Goal: Transaction & Acquisition: Book appointment/travel/reservation

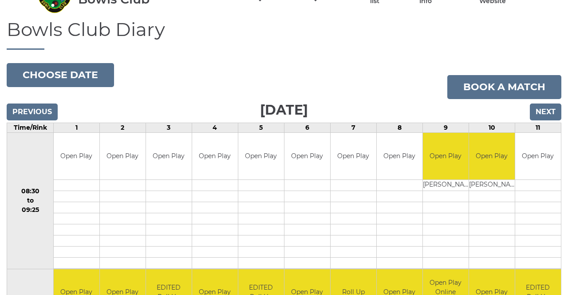
scroll to position [48, 0]
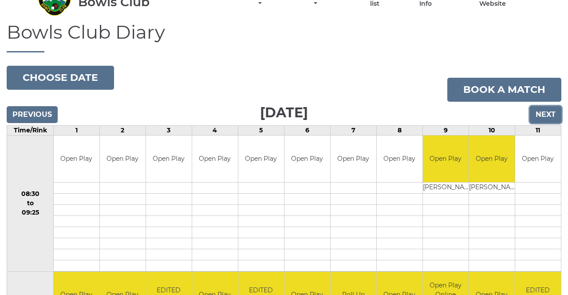
click at [543, 109] on input "Next" at bounding box center [546, 114] width 32 height 17
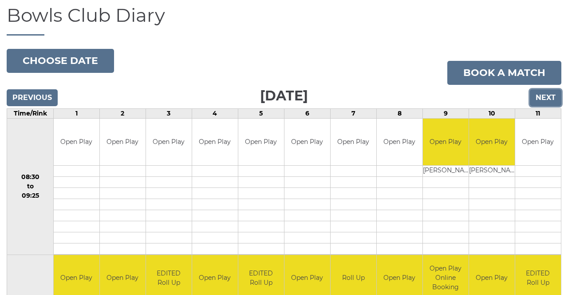
scroll to position [76, 0]
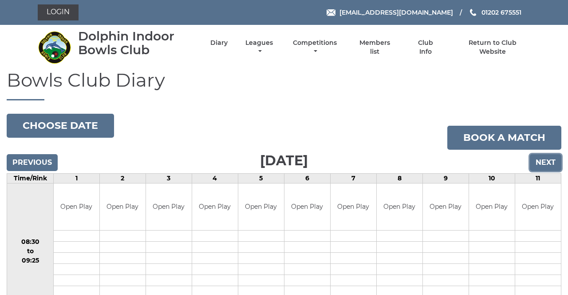
click at [538, 160] on input "Next" at bounding box center [546, 162] width 32 height 17
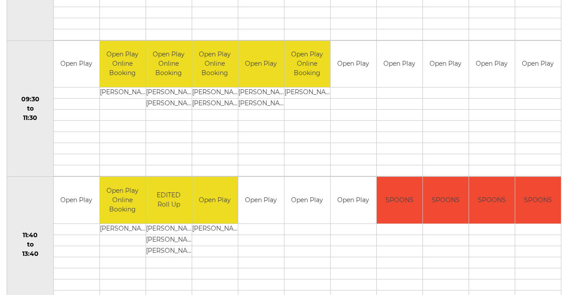
scroll to position [286, 0]
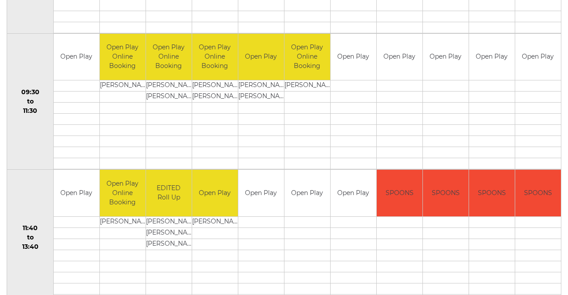
click at [360, 261] on td at bounding box center [354, 265] width 46 height 11
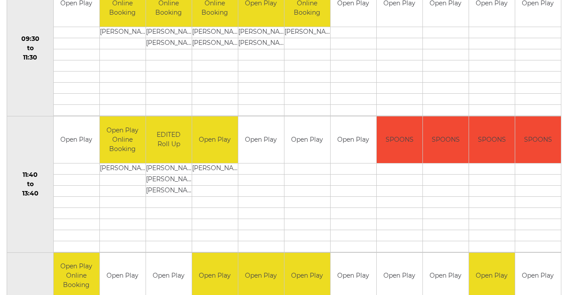
scroll to position [340, 0]
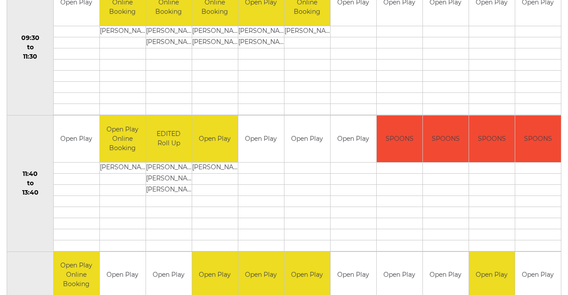
click at [442, 229] on td at bounding box center [446, 234] width 46 height 11
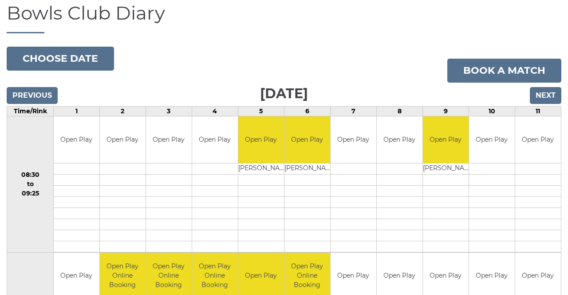
scroll to position [66, 0]
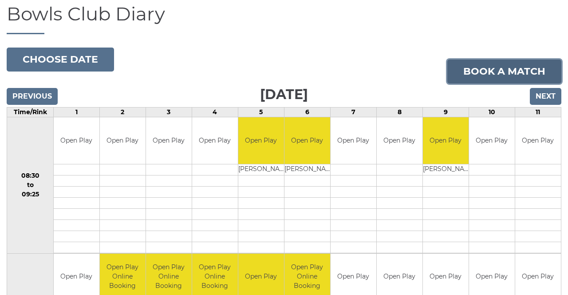
click at [521, 67] on link "Book a match" at bounding box center [504, 71] width 114 height 24
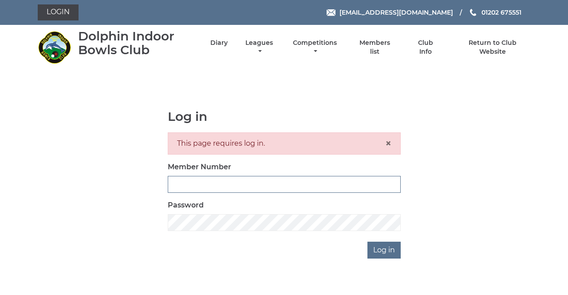
click at [247, 182] on input "Member Number" at bounding box center [284, 184] width 233 height 17
type input "4080"
click at [367, 241] on input "Log in" at bounding box center [383, 249] width 33 height 17
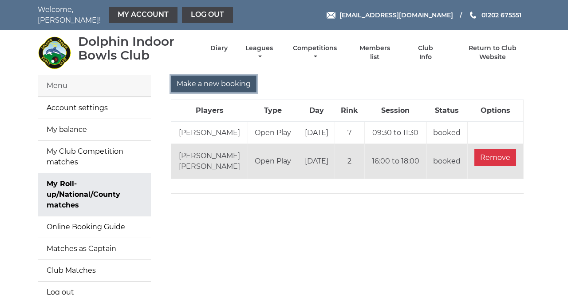
click at [218, 75] on input "Make a new booking" at bounding box center [214, 83] width 86 height 17
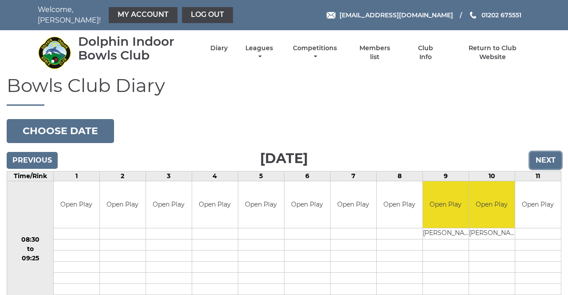
click at [545, 152] on input "Next" at bounding box center [546, 160] width 32 height 17
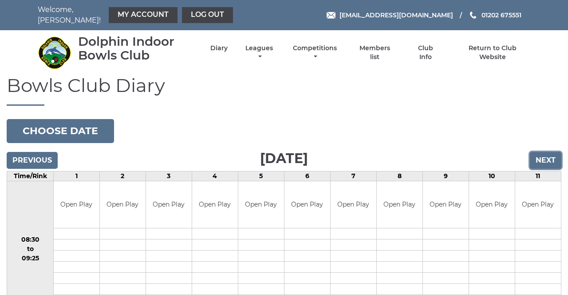
click at [548, 153] on input "Next" at bounding box center [546, 160] width 32 height 17
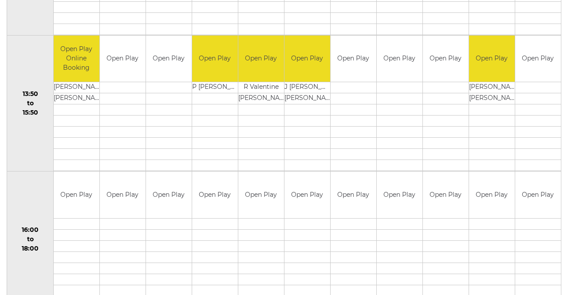
scroll to position [554, 0]
click at [0, 0] on div "Book slot" at bounding box center [0, 0] width 0 height 0
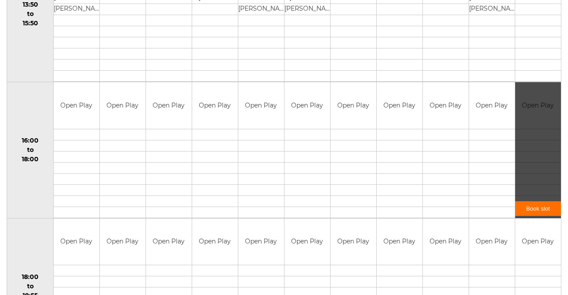
scroll to position [643, 0]
click at [536, 161] on div "Book slot" at bounding box center [538, 150] width 46 height 136
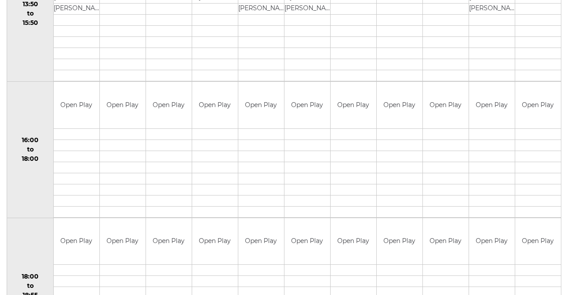
click at [0, 0] on link "Book slot" at bounding box center [0, 0] width 0 height 0
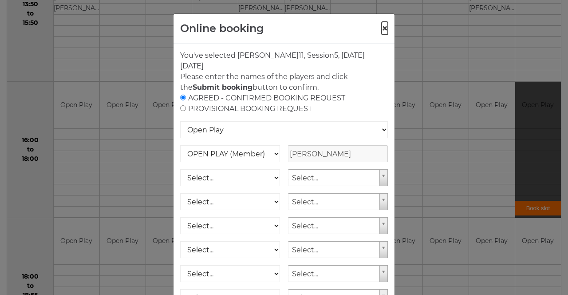
click at [385, 24] on button "×" at bounding box center [385, 28] width 6 height 11
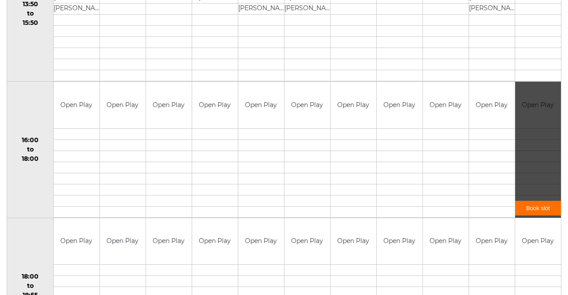
click at [541, 83] on div "Book slot" at bounding box center [538, 150] width 46 height 136
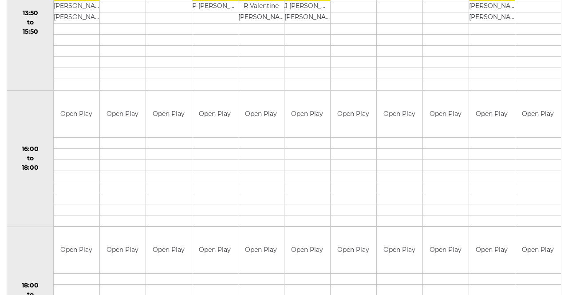
scroll to position [629, 0]
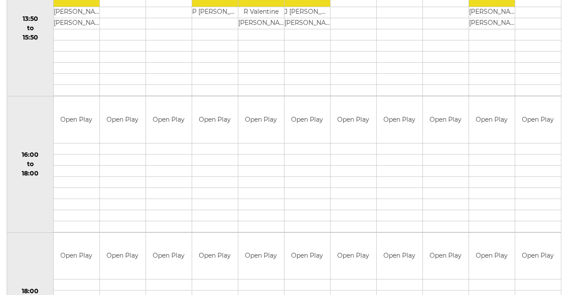
click at [0, 0] on div "Book slot" at bounding box center [0, 0] width 0 height 0
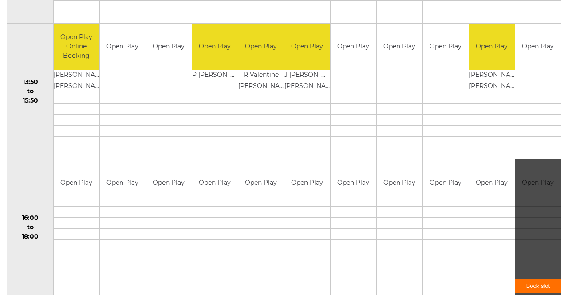
scroll to position [594, 0]
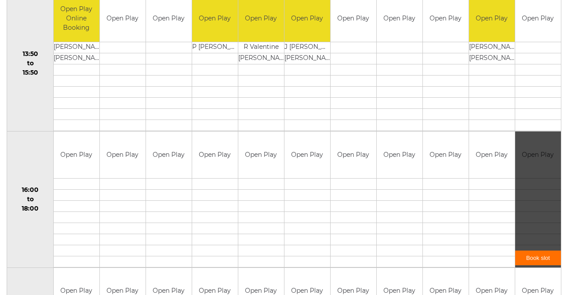
click at [0, 0] on div "Book slot" at bounding box center [0, 0] width 0 height 0
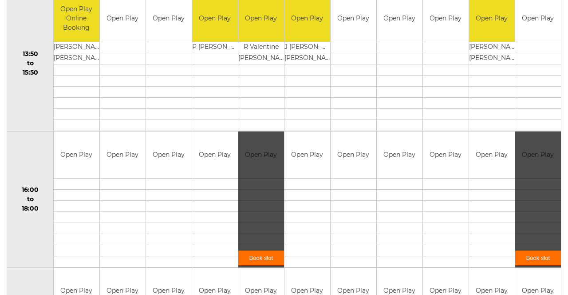
click at [546, 158] on div "Book slot" at bounding box center [538, 199] width 46 height 136
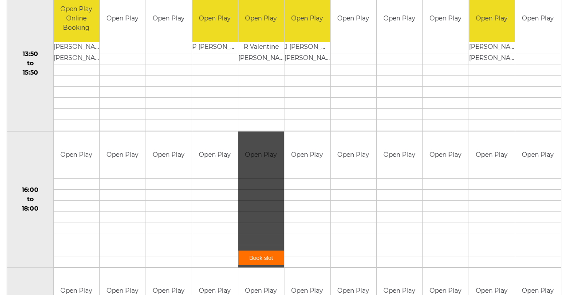
click at [0, 0] on div "Book slot" at bounding box center [0, 0] width 0 height 0
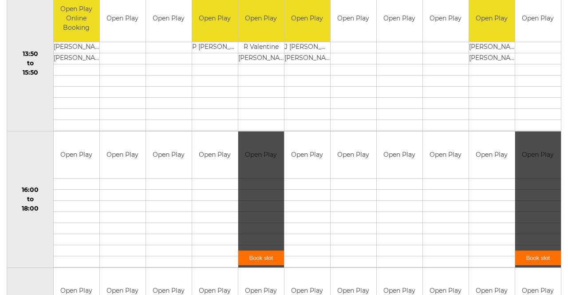
click at [521, 212] on div "Book slot" at bounding box center [538, 199] width 46 height 136
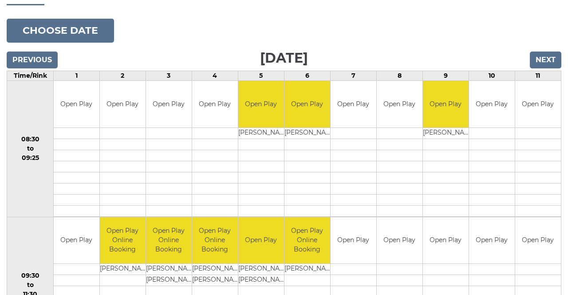
scroll to position [95, 0]
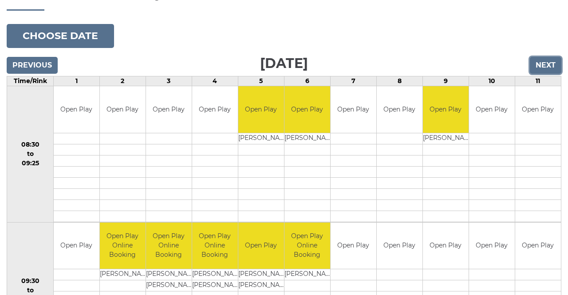
click at [546, 57] on input "Next" at bounding box center [546, 65] width 32 height 17
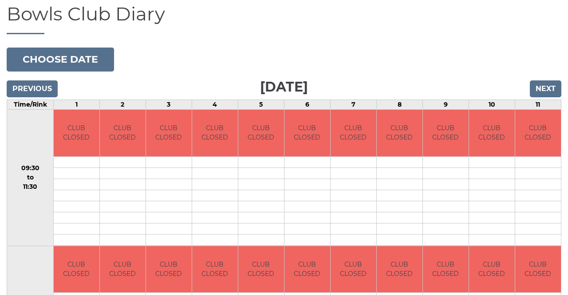
scroll to position [68, 0]
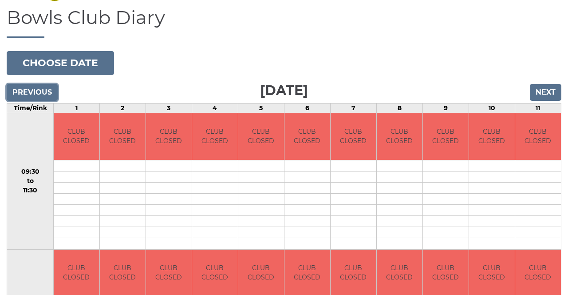
click at [33, 84] on input "Previous" at bounding box center [32, 92] width 51 height 17
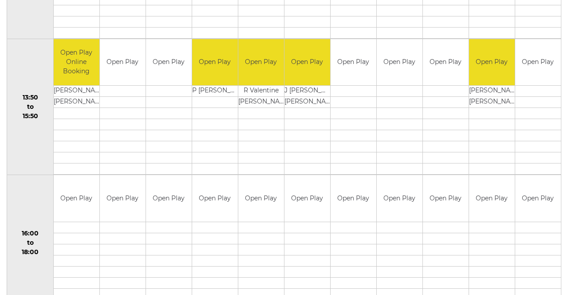
scroll to position [560, 0]
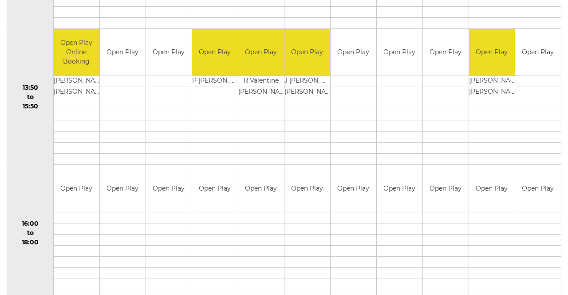
click at [0, 0] on div "Book slot" at bounding box center [0, 0] width 0 height 0
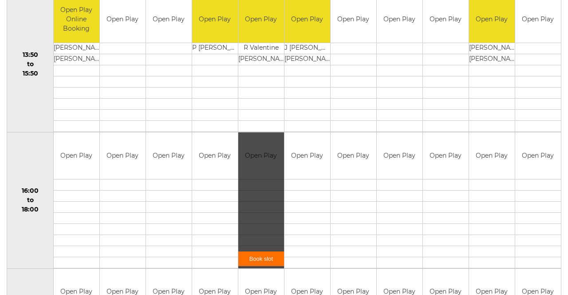
scroll to position [592, 0]
click at [264, 252] on link "Book slot" at bounding box center [261, 259] width 46 height 15
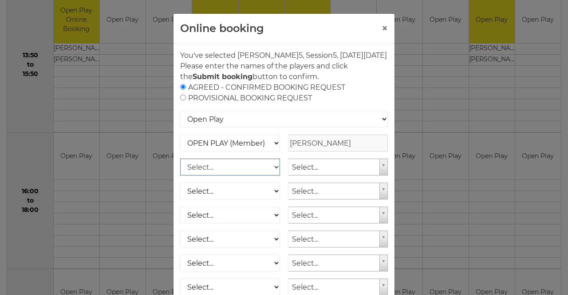
click at [276, 175] on select "Select... OPEN PLAY (Member) OPEN PLAY (Visitor) SPOONS (Member) SPOONS (Visito…" at bounding box center [230, 166] width 100 height 17
select select "1_12"
click at [180, 169] on select "Select... OPEN PLAY (Member) OPEN PLAY (Visitor) SPOONS (Member) SPOONS (Visito…" at bounding box center [230, 166] width 100 height 17
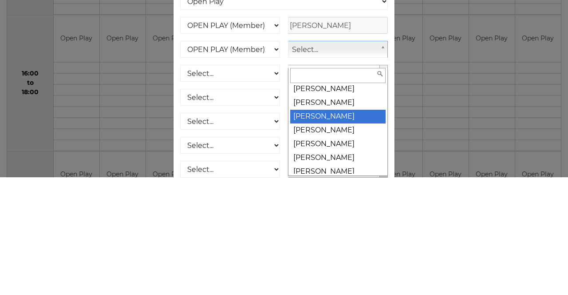
scroll to position [204, 0]
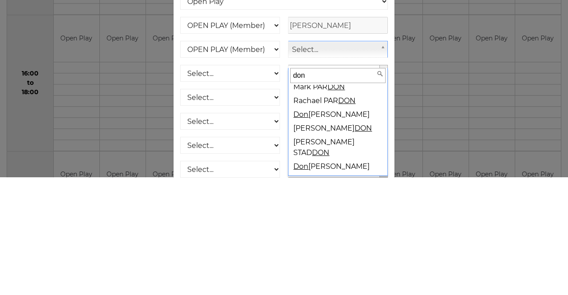
type input "donn"
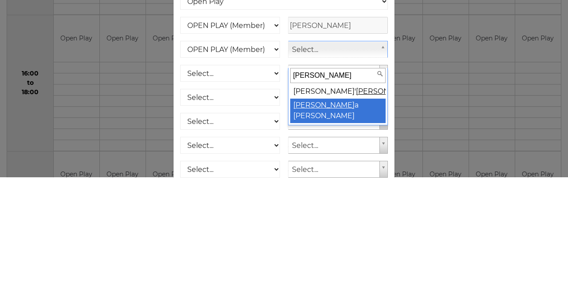
select select "2092"
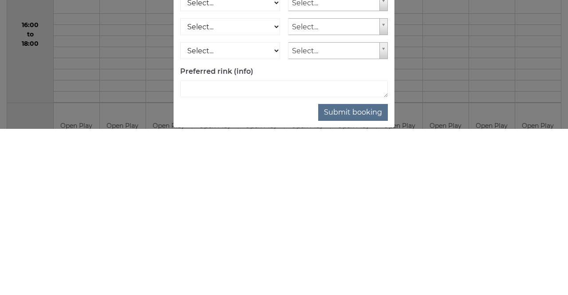
scroll to position [116, 0]
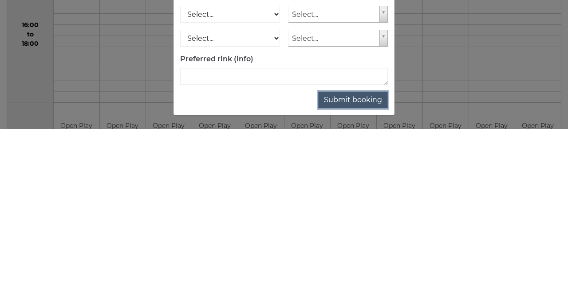
click at [358, 265] on button "Submit booking" at bounding box center [353, 265] width 70 height 17
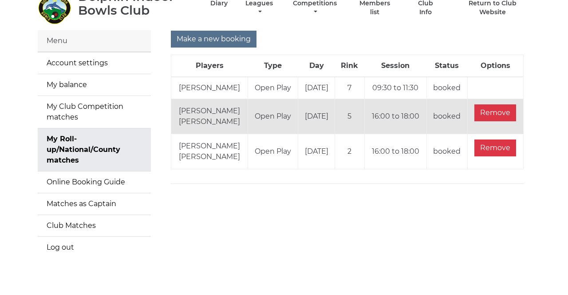
scroll to position [52, 0]
